Goal: Transaction & Acquisition: Purchase product/service

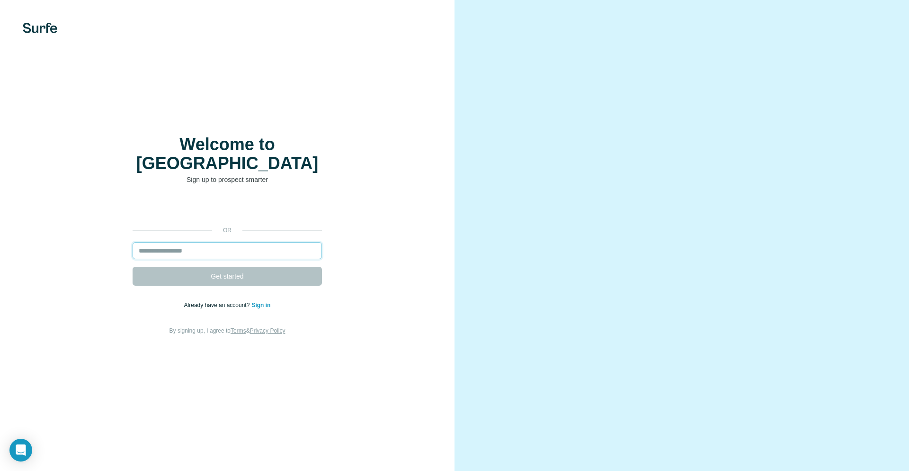
click at [213, 242] on input "email" at bounding box center [227, 250] width 189 height 17
type input "****"
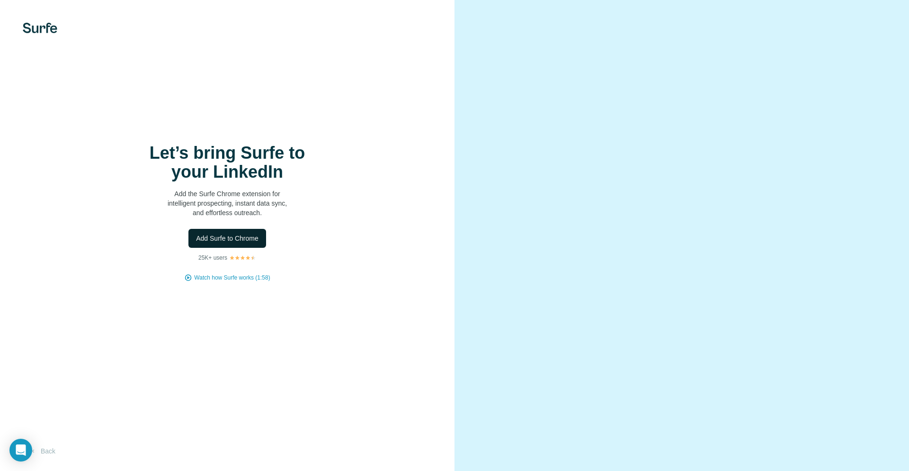
click at [237, 240] on span "Add Surfe to Chrome" at bounding box center [227, 237] width 62 height 9
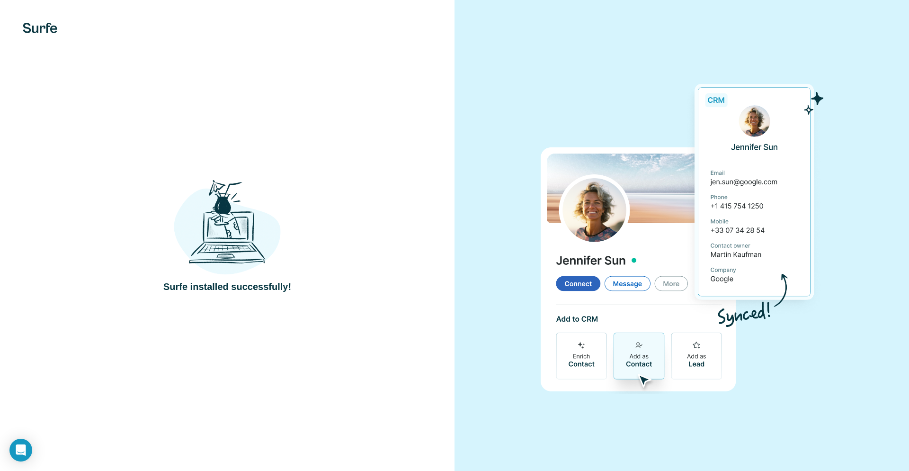
click at [573, 65] on div at bounding box center [681, 235] width 454 height 471
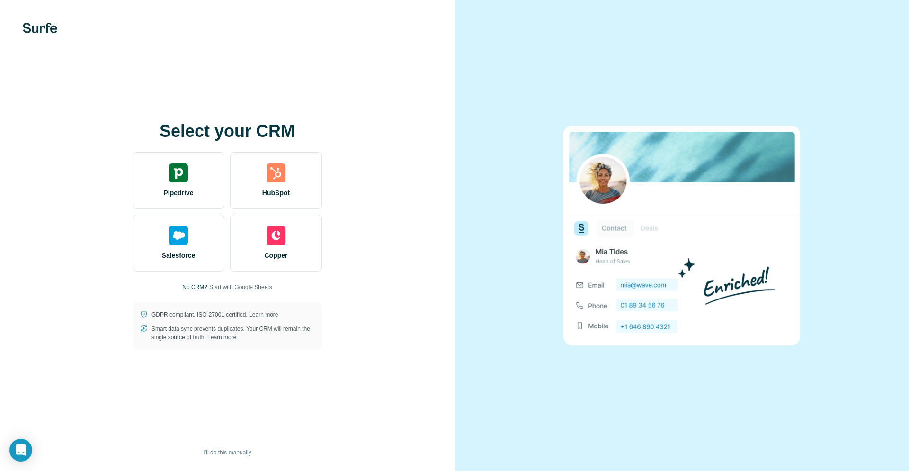
click at [238, 287] on span "Start with Google Sheets" at bounding box center [240, 287] width 63 height 9
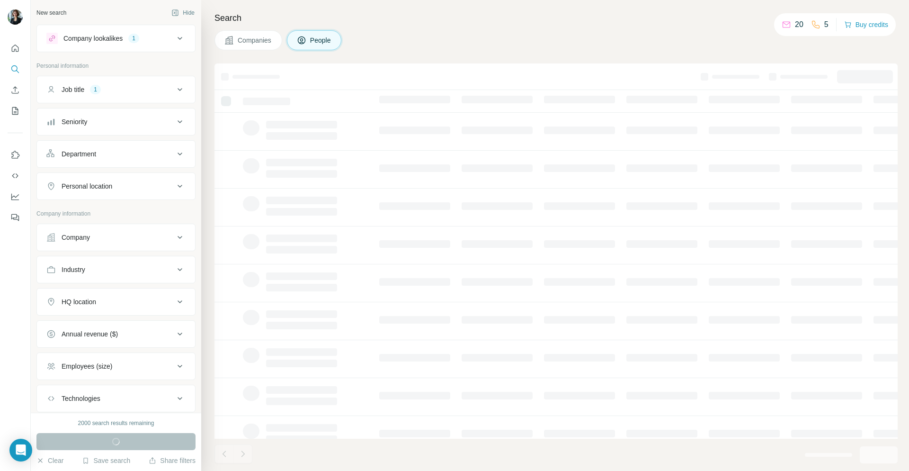
click at [431, 37] on div "Companies People" at bounding box center [555, 40] width 683 height 20
click at [101, 85] on div "1" at bounding box center [95, 89] width 11 height 9
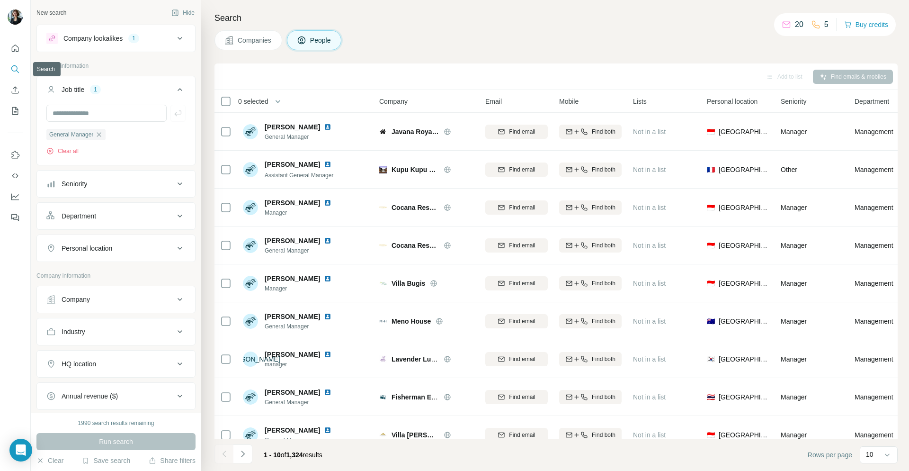
click at [18, 70] on icon "Search" at bounding box center [14, 68] width 9 height 9
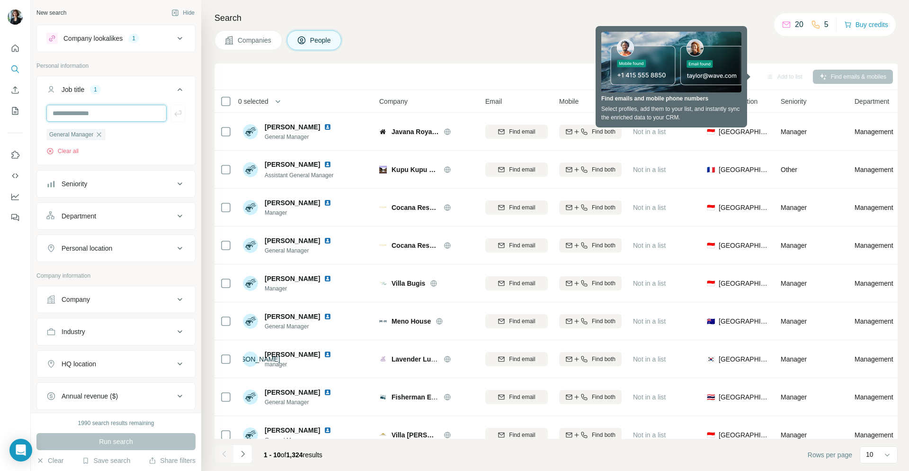
click at [91, 114] on input "text" at bounding box center [106, 113] width 120 height 17
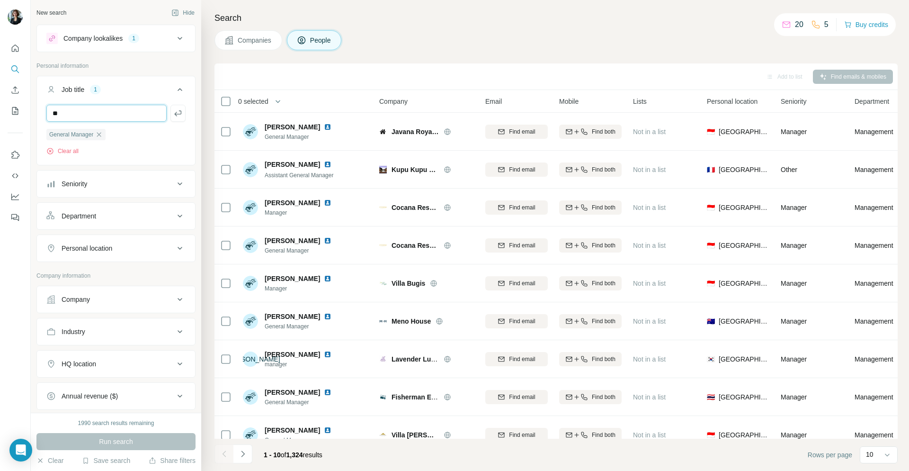
type input "*"
type input "**********"
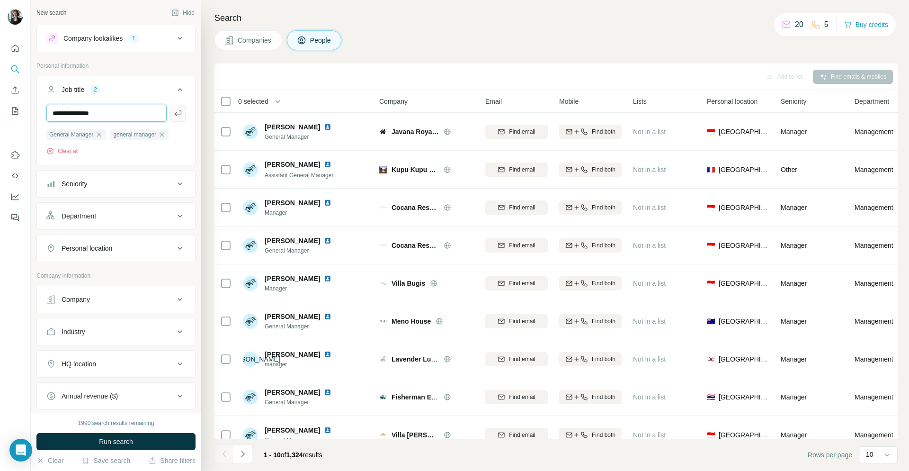
type input "**********"
click at [177, 114] on icon "button" at bounding box center [177, 113] width 7 height 6
click at [70, 135] on span "General Manager" at bounding box center [71, 134] width 44 height 9
click at [79, 134] on span "General Manager" at bounding box center [71, 134] width 44 height 9
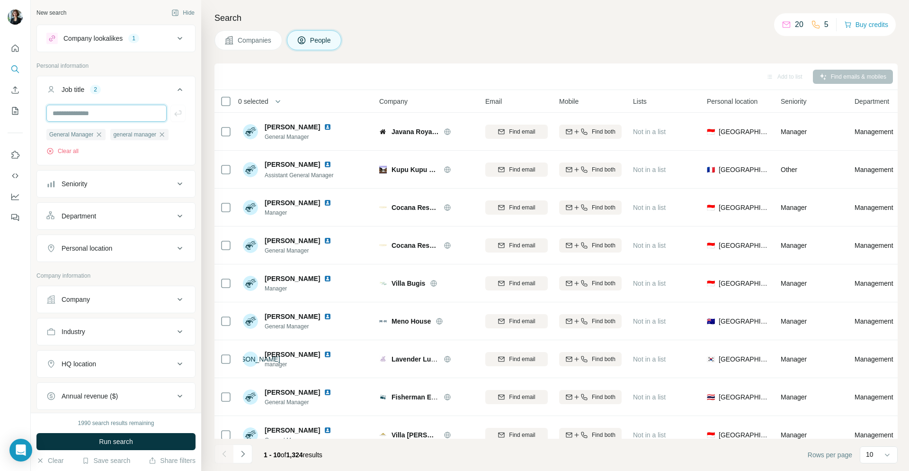
click at [127, 120] on input "text" at bounding box center [106, 113] width 120 height 17
type input "**********"
click at [85, 336] on div "Industry" at bounding box center [74, 331] width 24 height 9
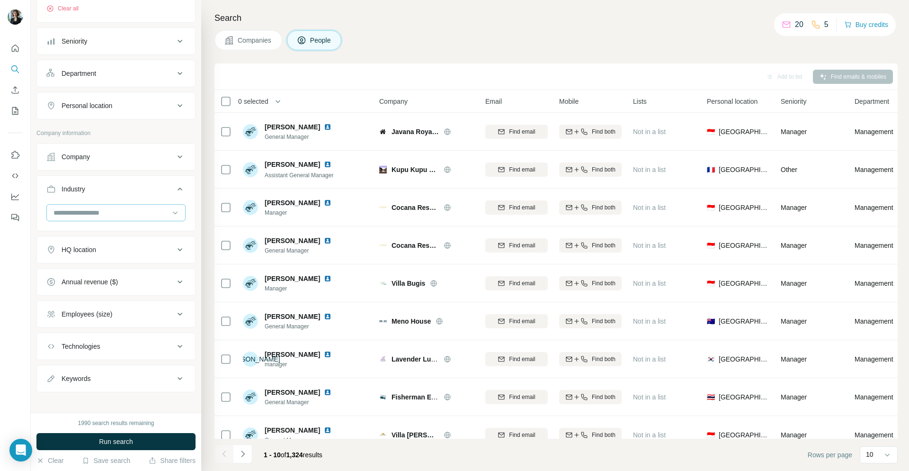
scroll to position [149, 0]
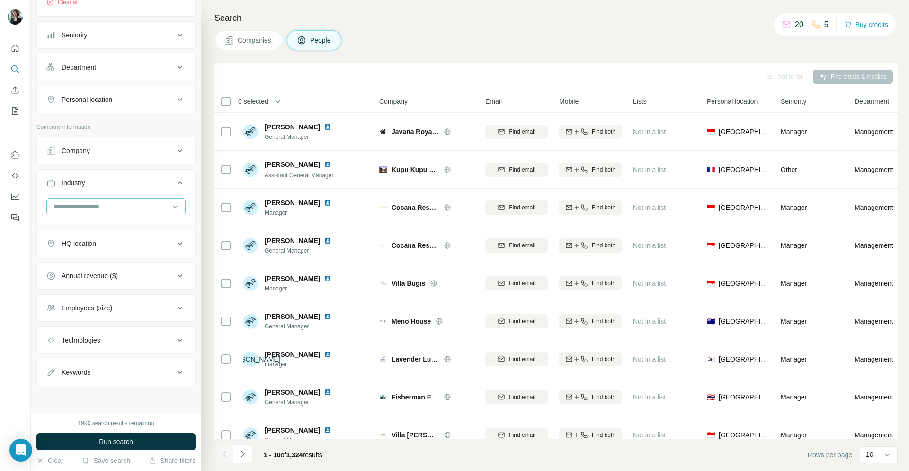
click at [121, 201] on input at bounding box center [111, 206] width 117 height 10
type input "*"
type input "***"
click at [113, 246] on div "Health Care" at bounding box center [115, 244] width 123 height 9
click at [78, 438] on button "Run search" at bounding box center [115, 441] width 159 height 17
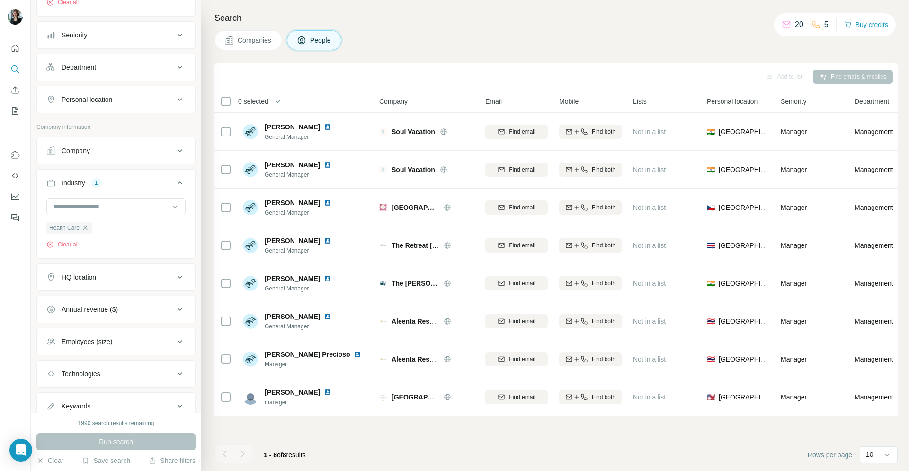
click at [131, 275] on div "HQ location" at bounding box center [110, 276] width 128 height 9
click at [113, 303] on input "text" at bounding box center [115, 300] width 139 height 17
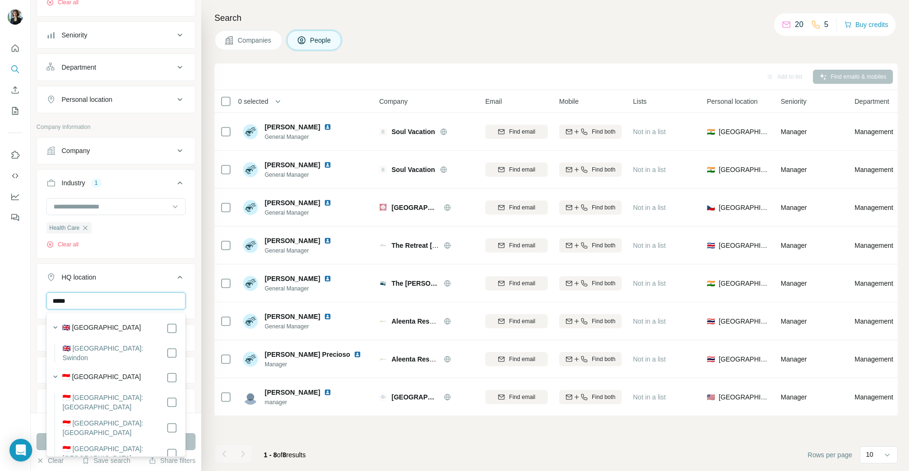
type input "*****"
click at [38, 356] on ul "Company Industry 1 Health Care Clear all HQ location 1 Indonesia Clear all Annu…" at bounding box center [115, 309] width 159 height 345
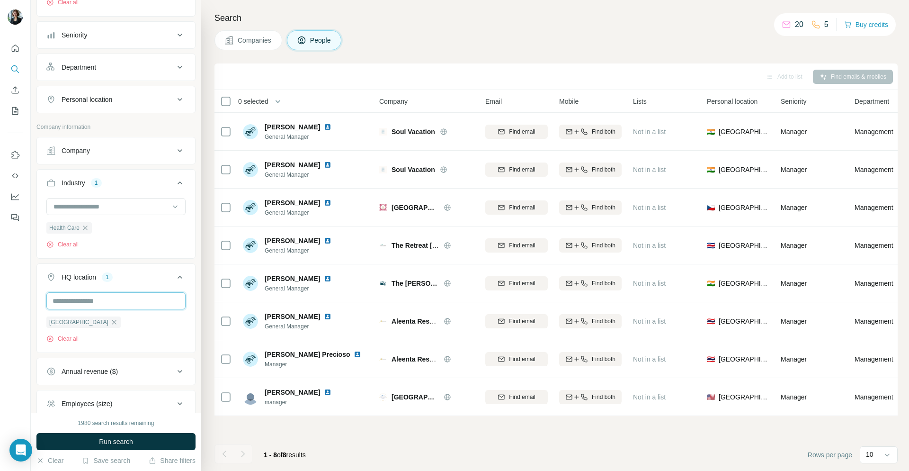
click at [119, 303] on input "text" at bounding box center [115, 300] width 139 height 17
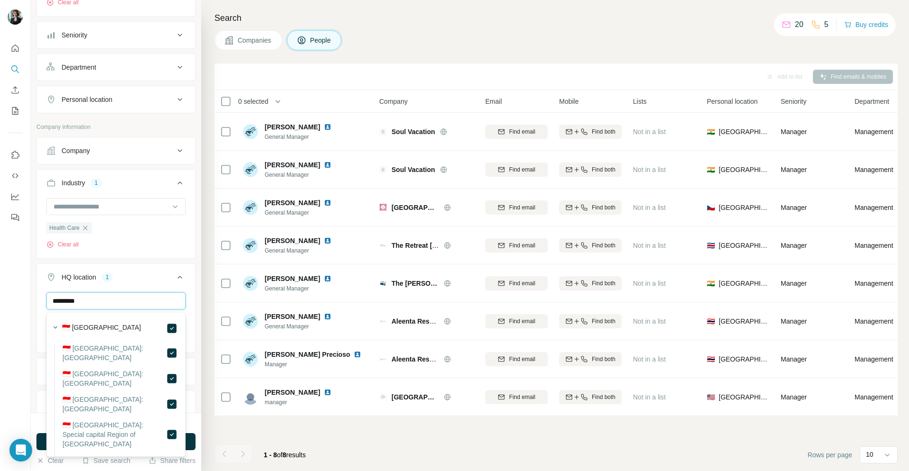
type input "*********"
click at [128, 324] on div "🇮🇩 Indonesia" at bounding box center [120, 327] width 116 height 11
click at [49, 327] on button "button" at bounding box center [55, 326] width 13 height 13
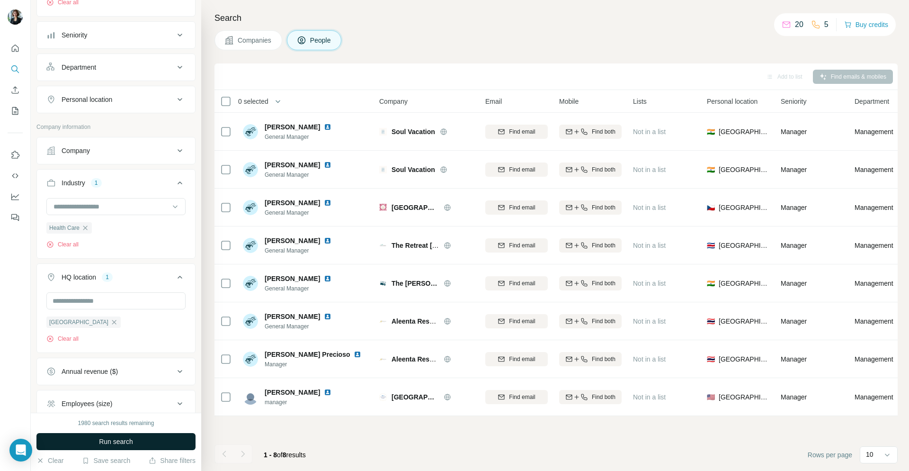
click at [109, 442] on span "Run search" at bounding box center [116, 440] width 34 height 9
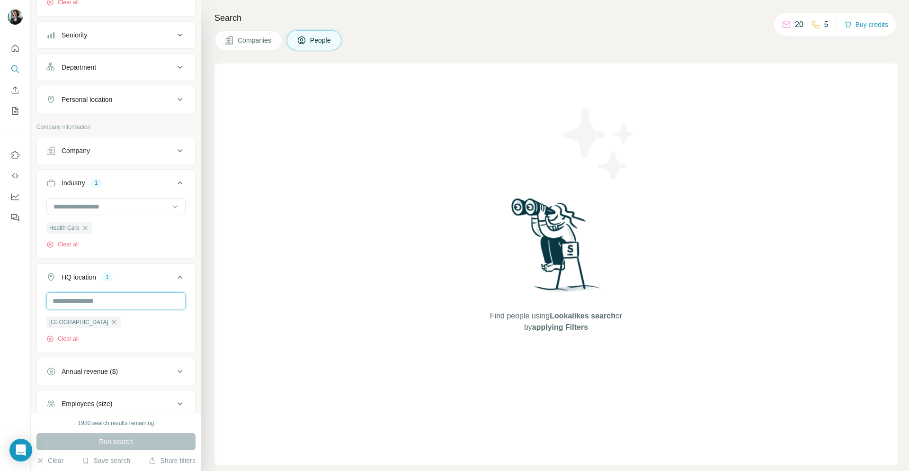
click at [159, 301] on input "text" at bounding box center [115, 300] width 139 height 17
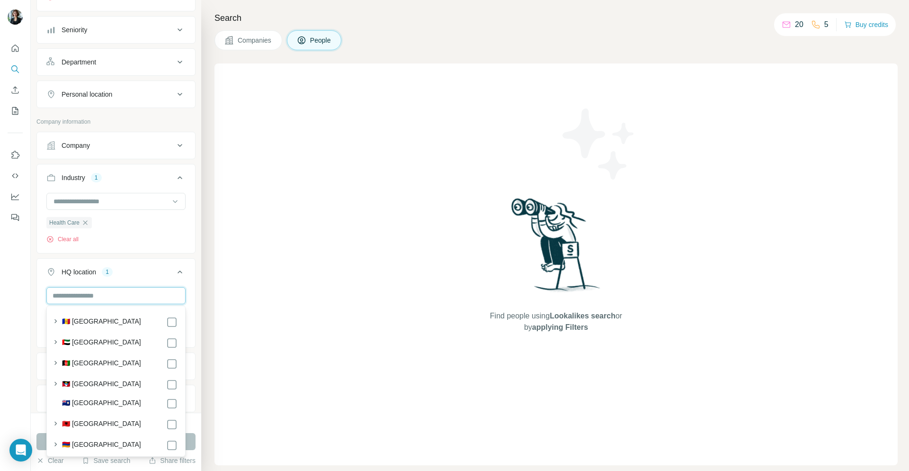
scroll to position [155, 0]
type input "*"
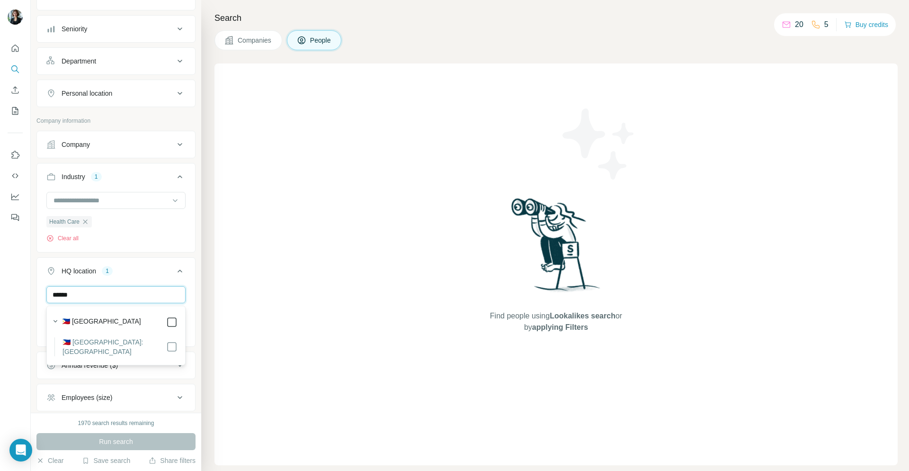
type input "******"
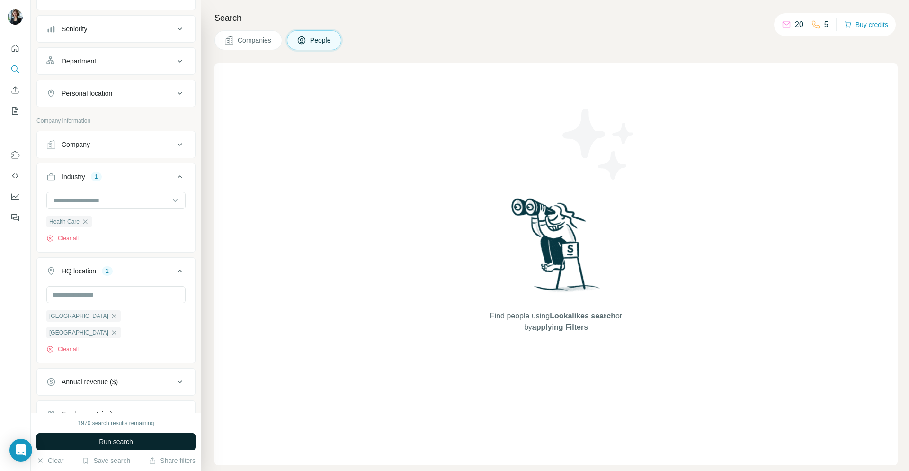
click at [100, 445] on span "Run search" at bounding box center [116, 440] width 34 height 9
click at [110, 273] on div "2" at bounding box center [107, 271] width 11 height 9
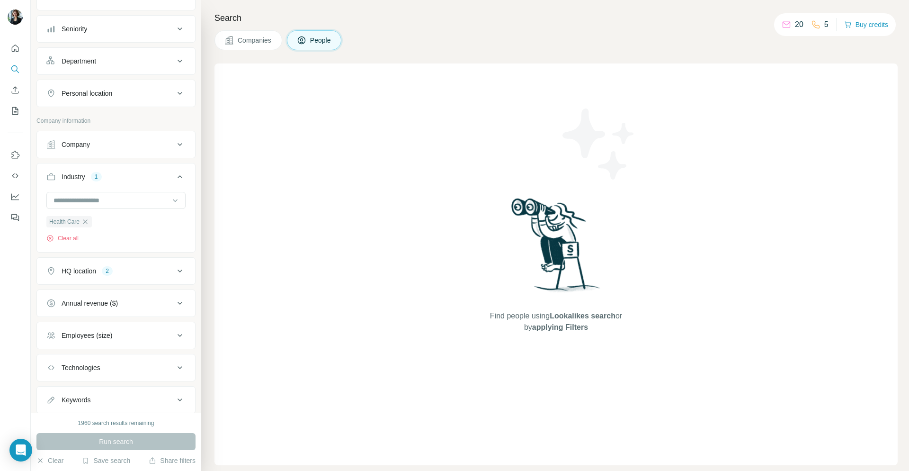
click at [130, 272] on div "HQ location 2" at bounding box center [110, 270] width 128 height 9
click at [110, 318] on icon "button" at bounding box center [114, 316] width 8 height 8
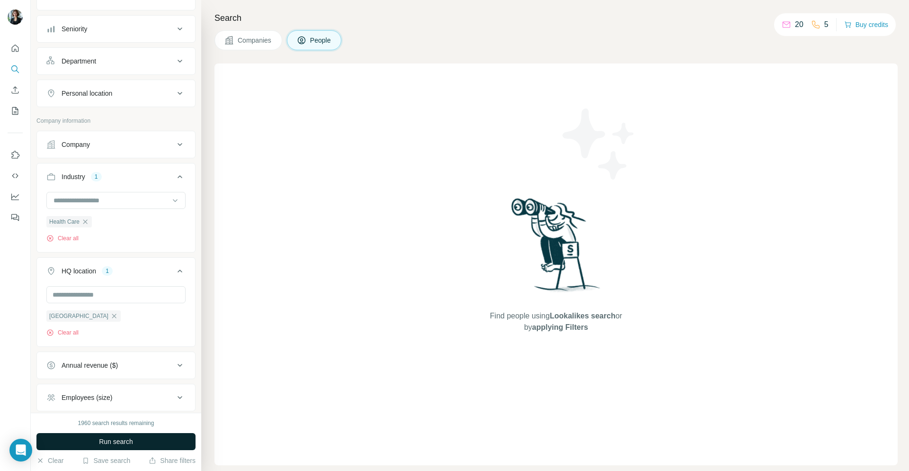
click at [100, 437] on span "Run search" at bounding box center [116, 440] width 34 height 9
click at [272, 39] on span "Companies" at bounding box center [255, 40] width 35 height 9
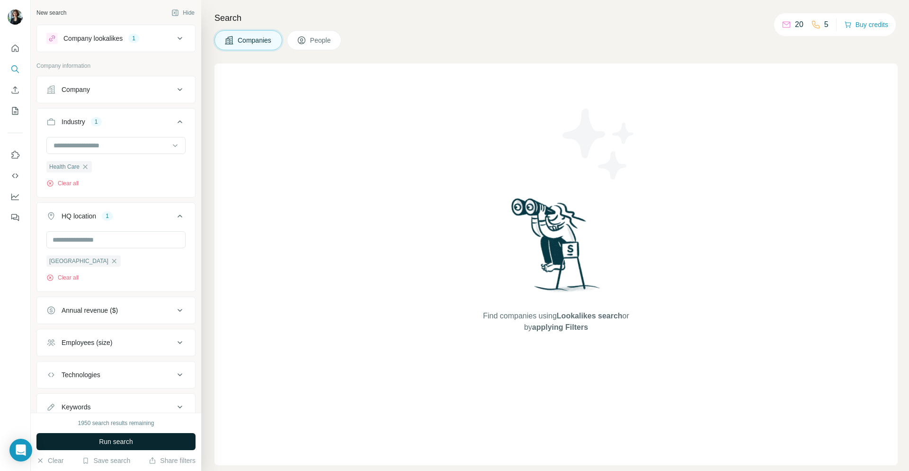
click at [78, 437] on button "Run search" at bounding box center [115, 441] width 159 height 17
click at [115, 142] on input at bounding box center [111, 145] width 117 height 10
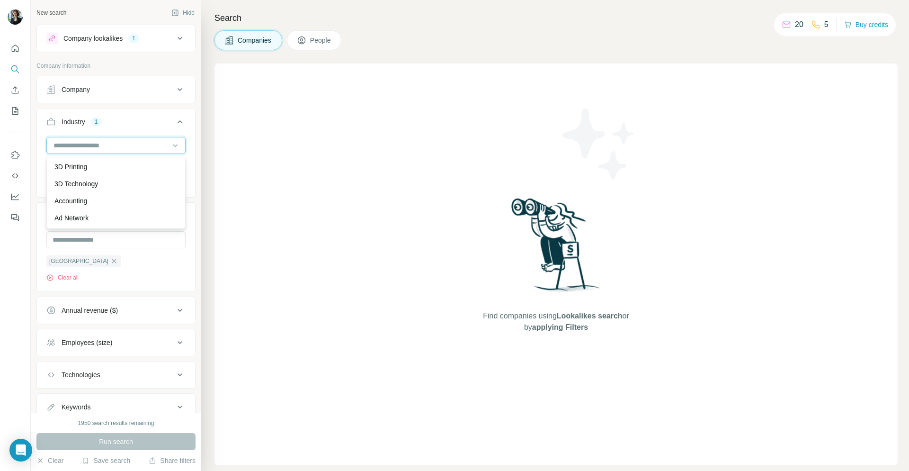
scroll to position [0, 0]
type input "****"
click at [107, 160] on div "Hospital" at bounding box center [116, 166] width 134 height 17
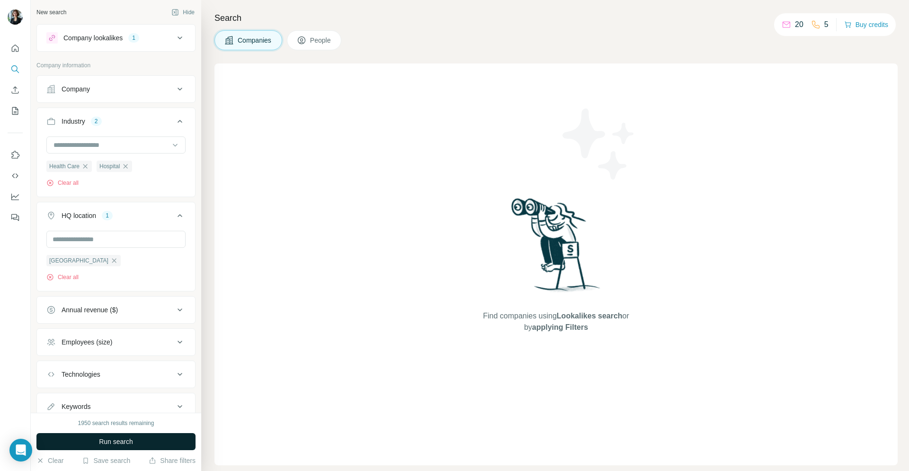
click at [86, 437] on button "Run search" at bounding box center [115, 441] width 159 height 17
click at [782, 25] on icon at bounding box center [786, 24] width 9 height 9
click at [795, 25] on p "20" at bounding box center [799, 24] width 9 height 11
click at [795, 24] on p "20" at bounding box center [799, 24] width 9 height 11
click at [814, 24] on icon at bounding box center [815, 24] width 9 height 9
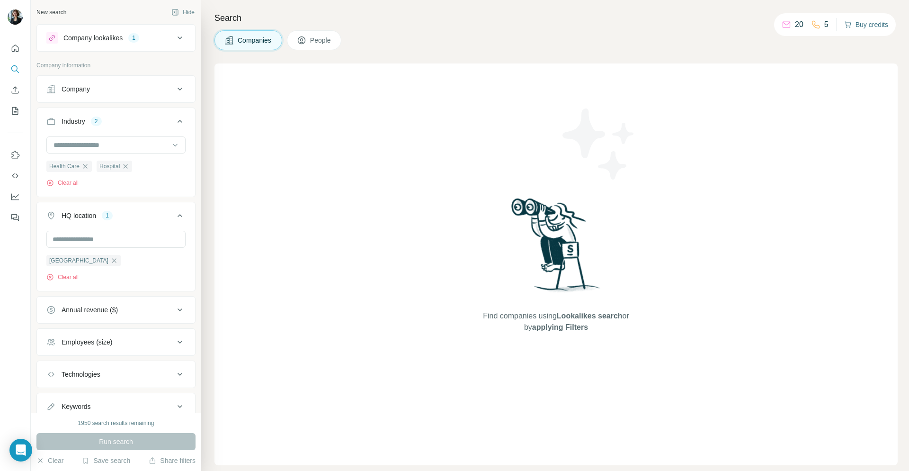
click at [844, 24] on icon "button" at bounding box center [848, 25] width 8 height 8
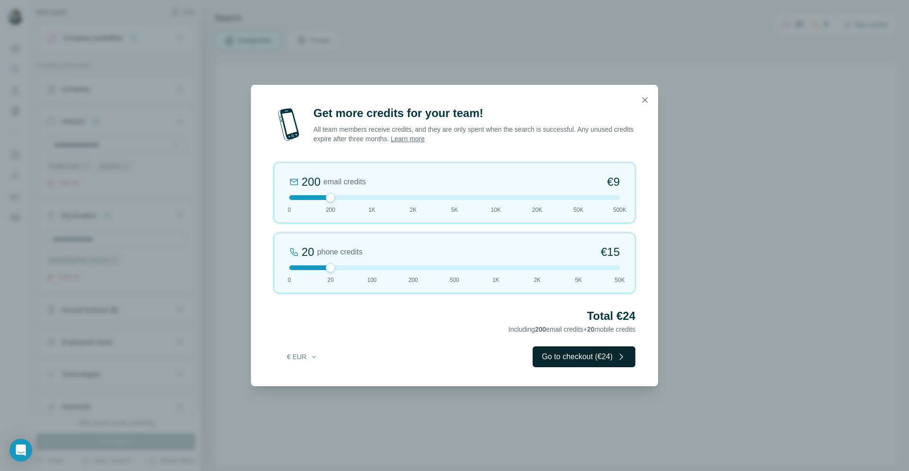
click at [566, 354] on button "Go to checkout (€24)" at bounding box center [584, 356] width 103 height 21
